Goal: Task Accomplishment & Management: Use online tool/utility

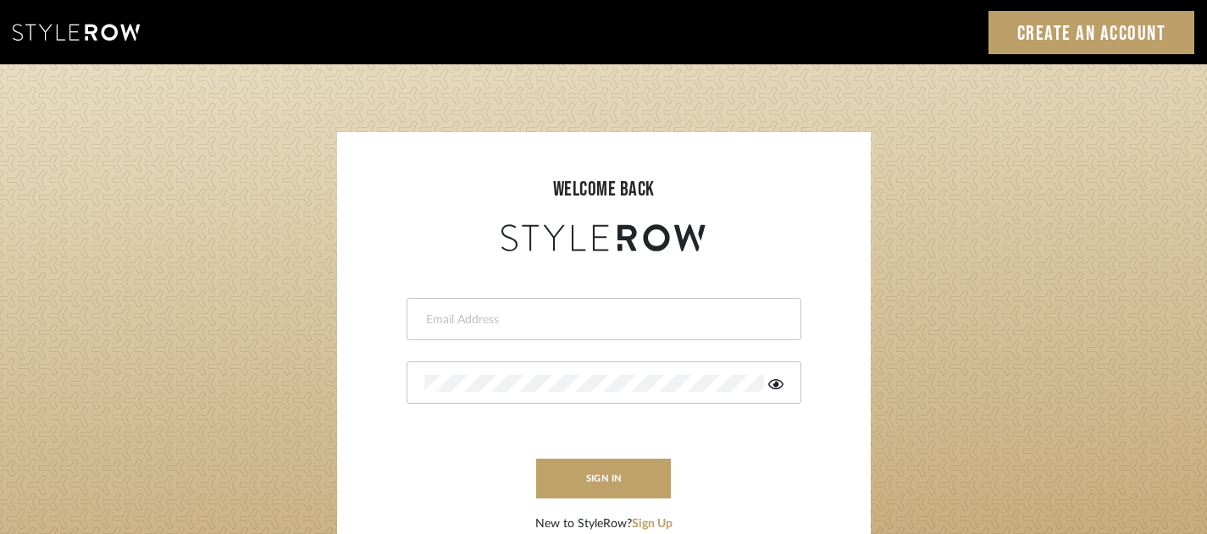
type input "admin@andrewdooley.com"
click at [583, 475] on button "sign in" at bounding box center [603, 479] width 135 height 40
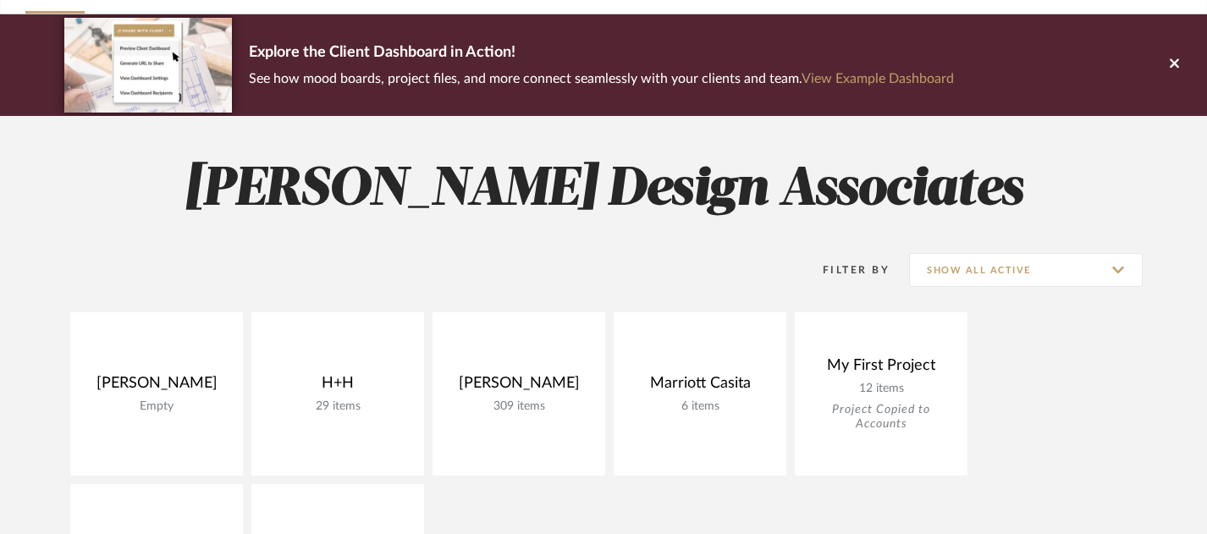
scroll to position [111, 0]
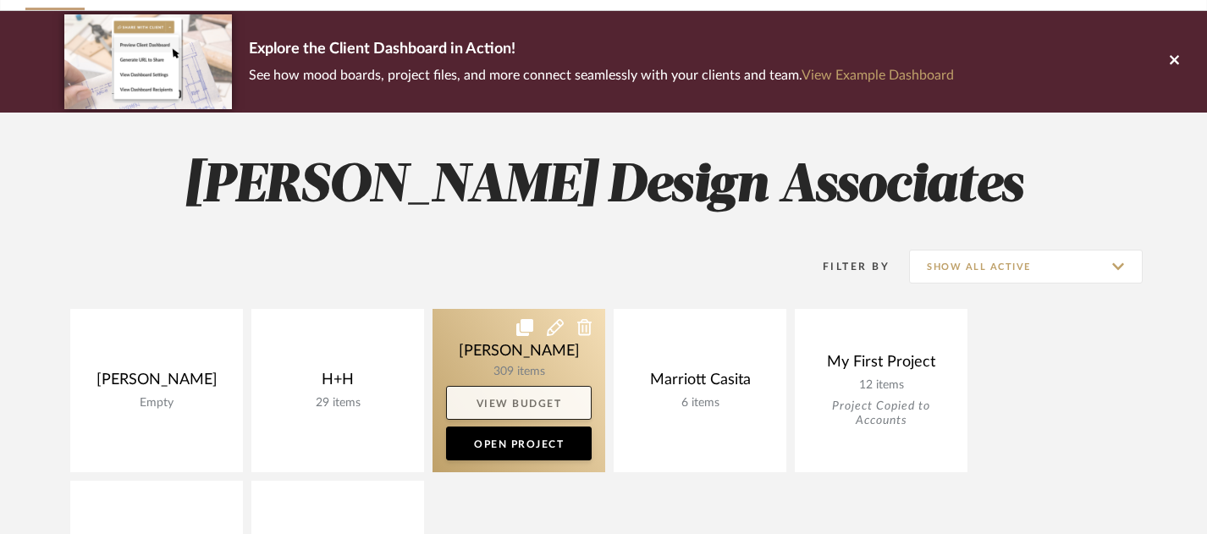
click at [500, 389] on link "View Budget" at bounding box center [519, 403] width 146 height 34
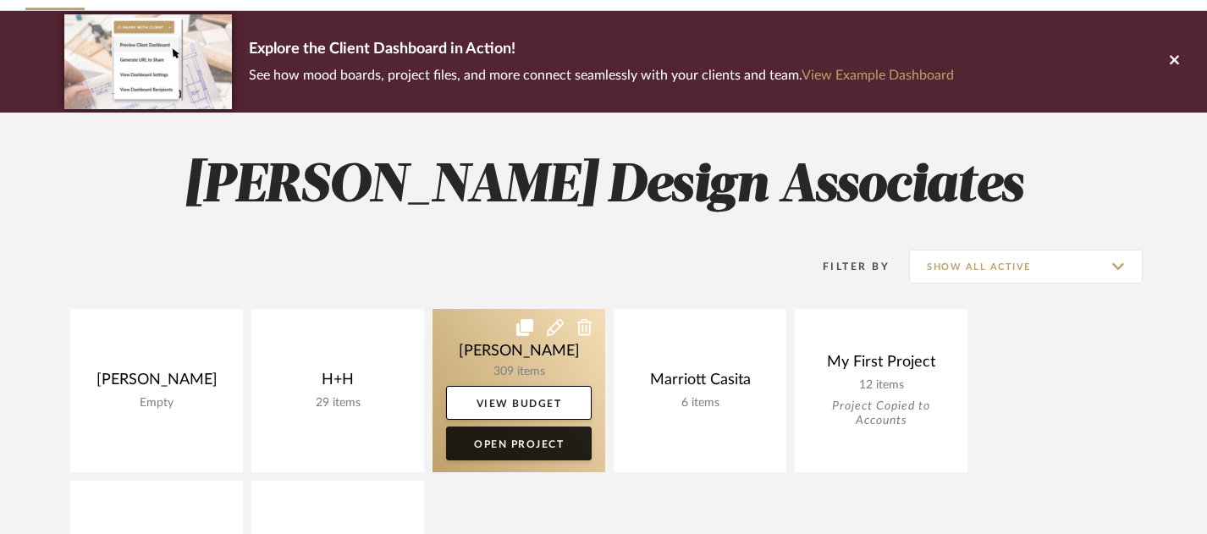
click at [499, 440] on link "Open Project" at bounding box center [519, 444] width 146 height 34
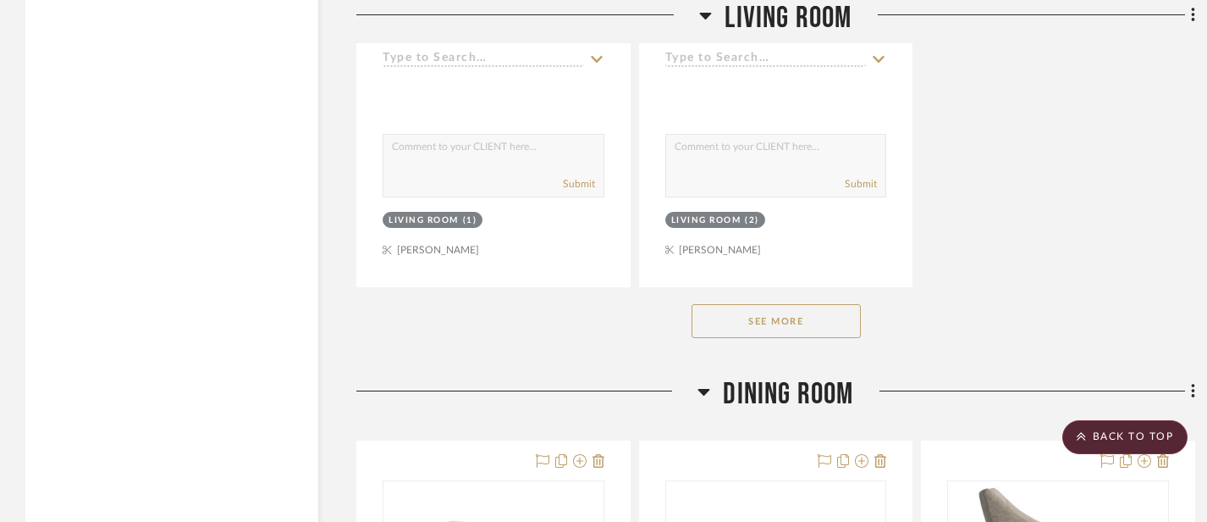
scroll to position [2776, 1]
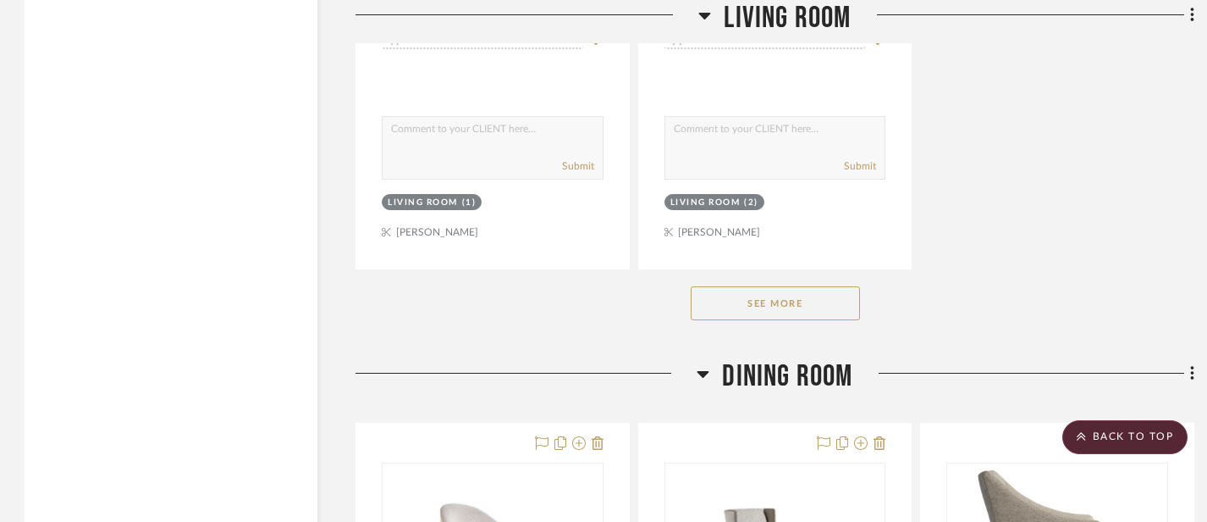
click at [763, 294] on button "See More" at bounding box center [775, 303] width 169 height 34
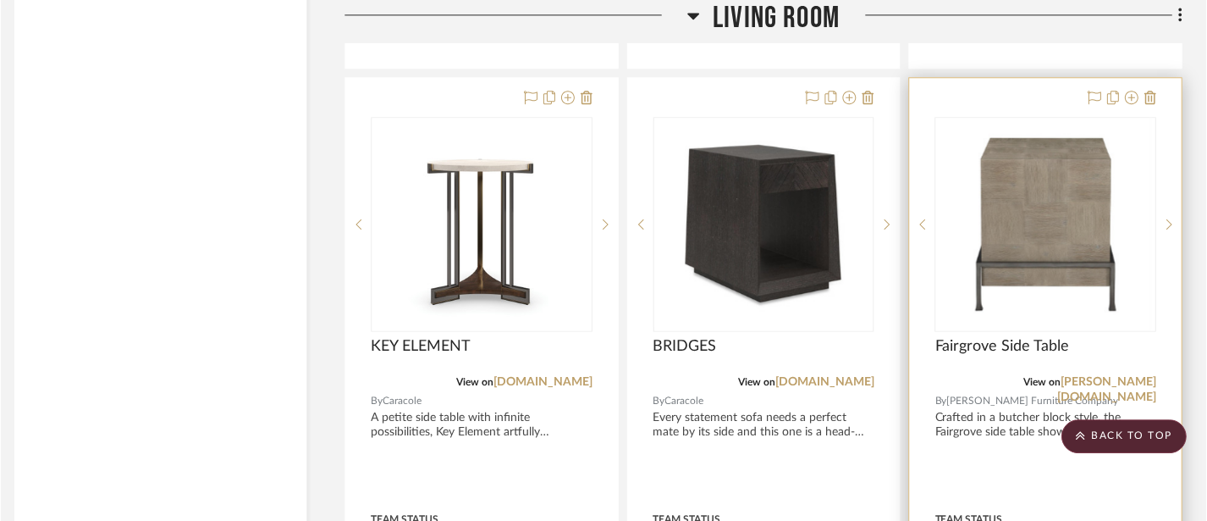
scroll to position [4477, 12]
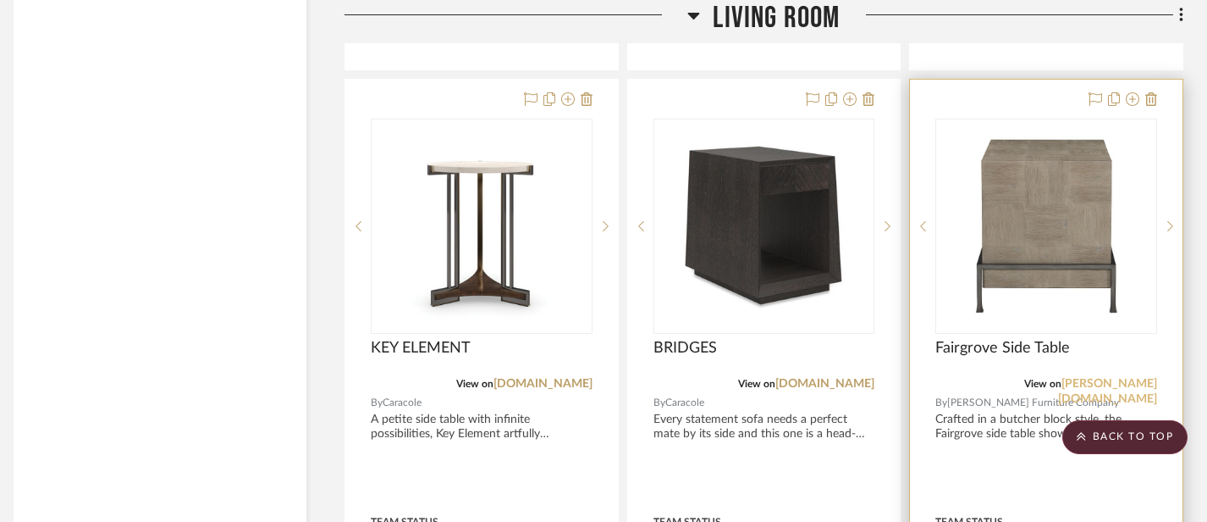
click at [1102, 378] on link "[PERSON_NAME][DOMAIN_NAME]" at bounding box center [1107, 391] width 99 height 27
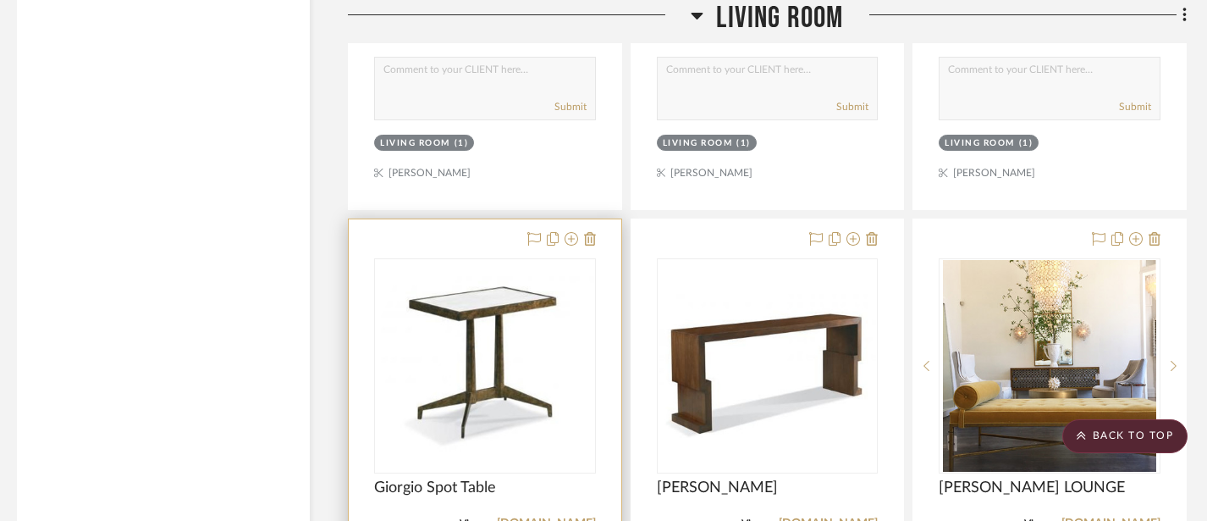
scroll to position [9600, 8]
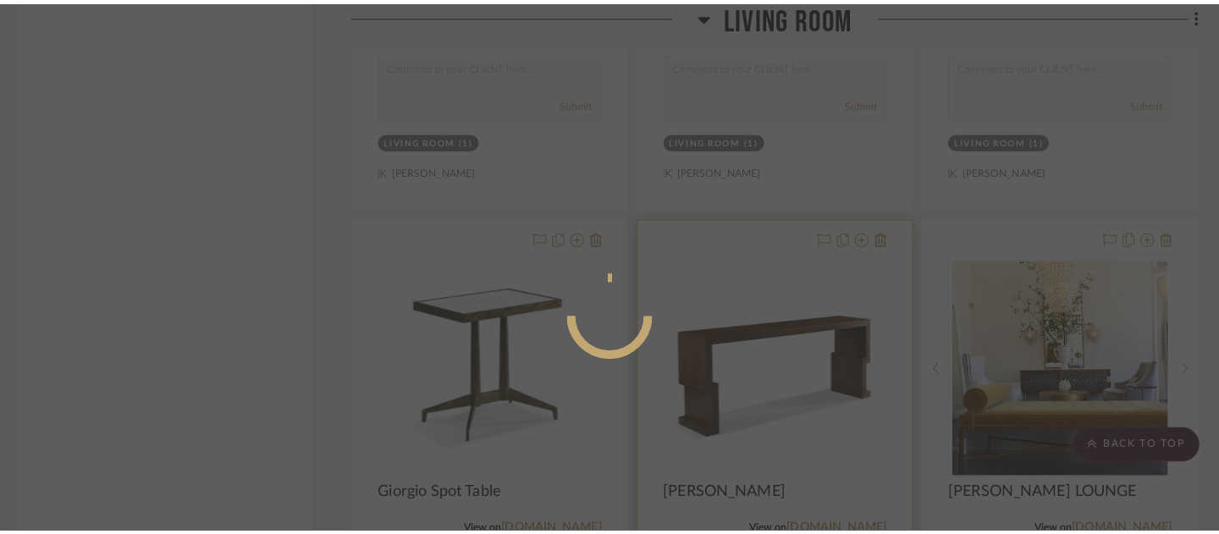
scroll to position [0, 0]
